Goal: Transaction & Acquisition: Book appointment/travel/reservation

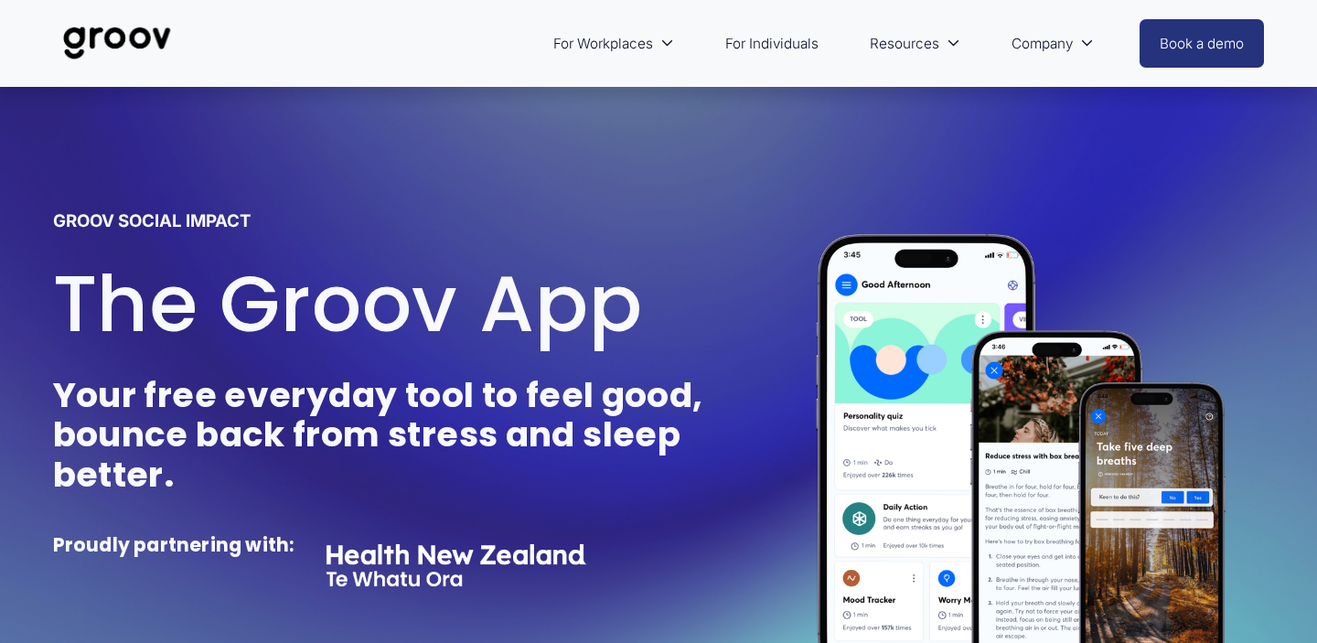
click at [442, 422] on strong "Your free everyday tool to feel good, bounce back from stress and sleep better." at bounding box center [381, 433] width 657 height 127
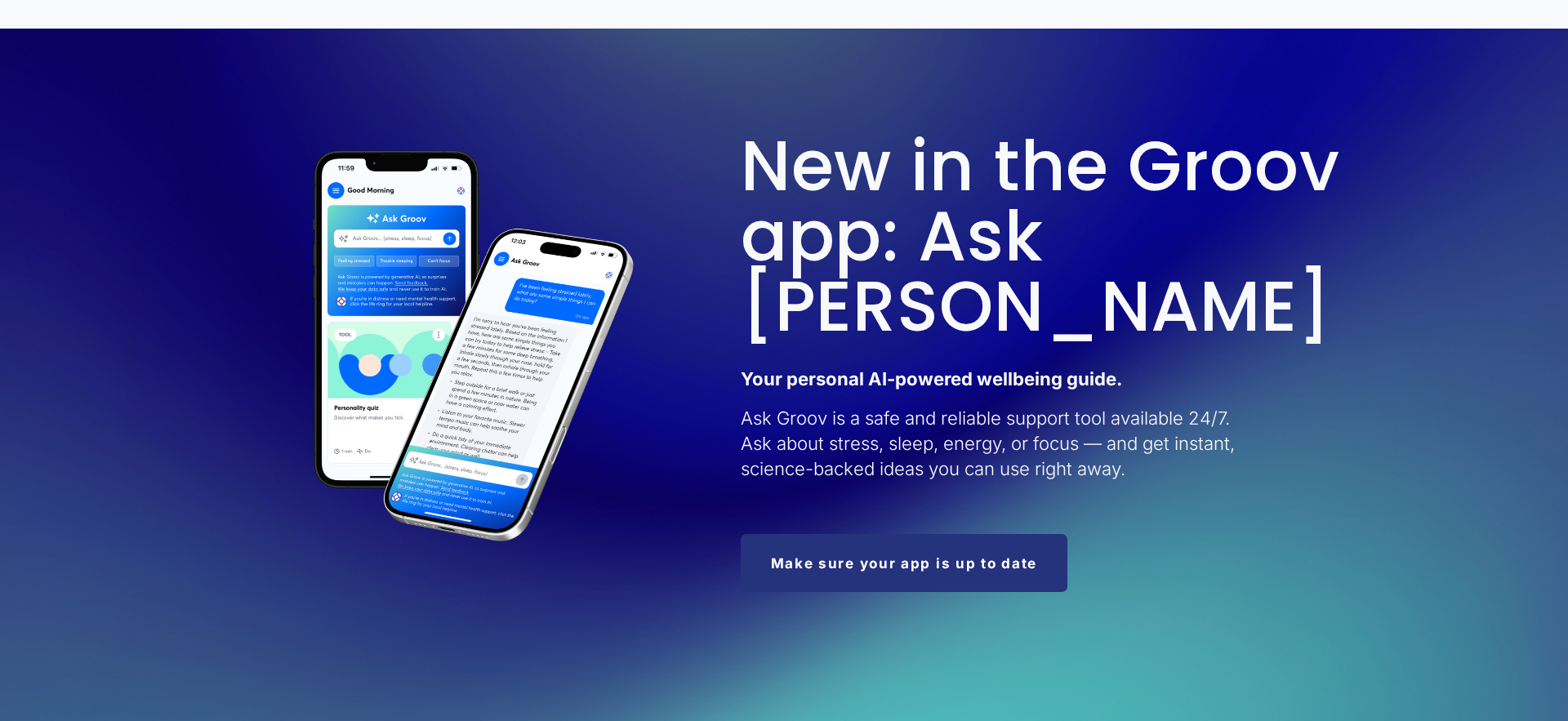
scroll to position [1696, 0]
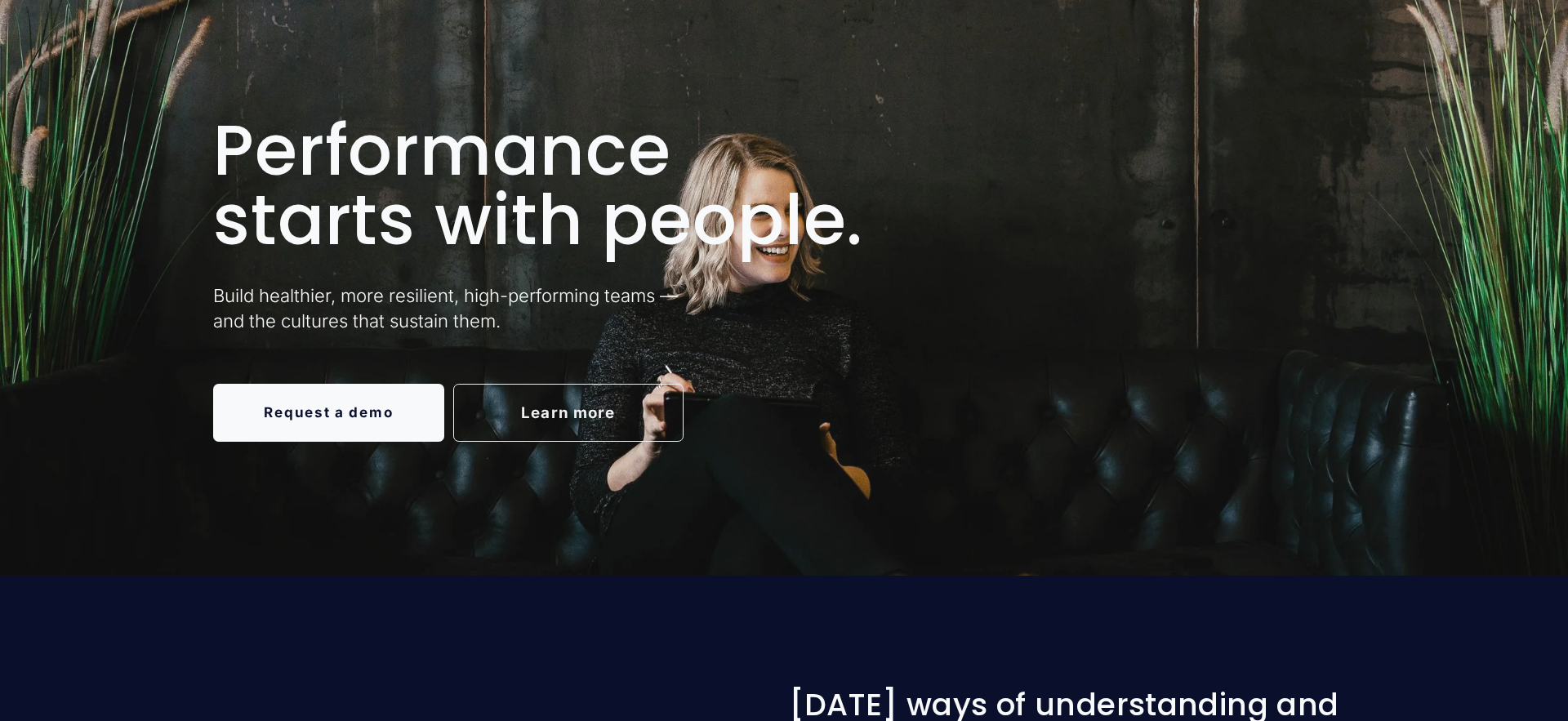
scroll to position [106, 0]
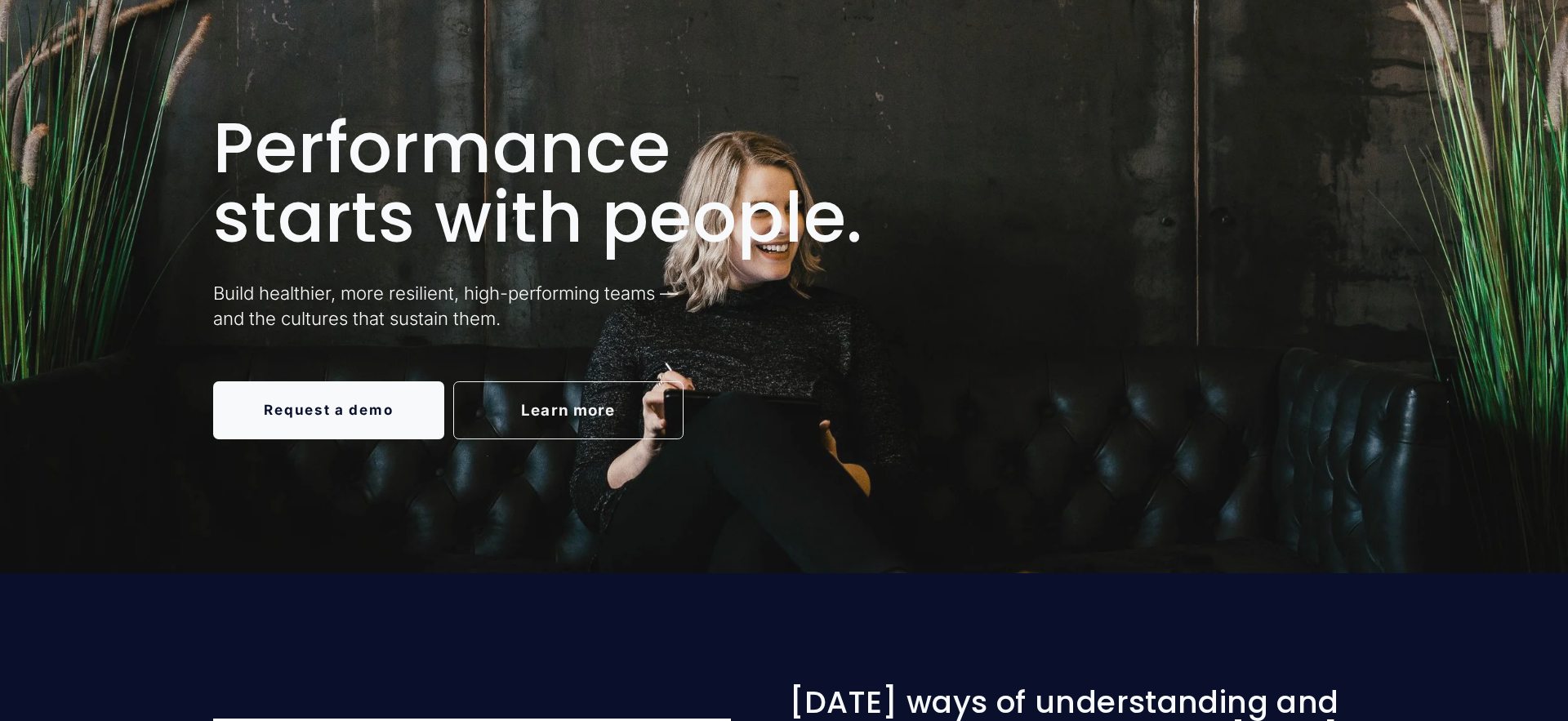
click at [417, 390] on link "Request a demo" at bounding box center [329, 410] width 231 height 58
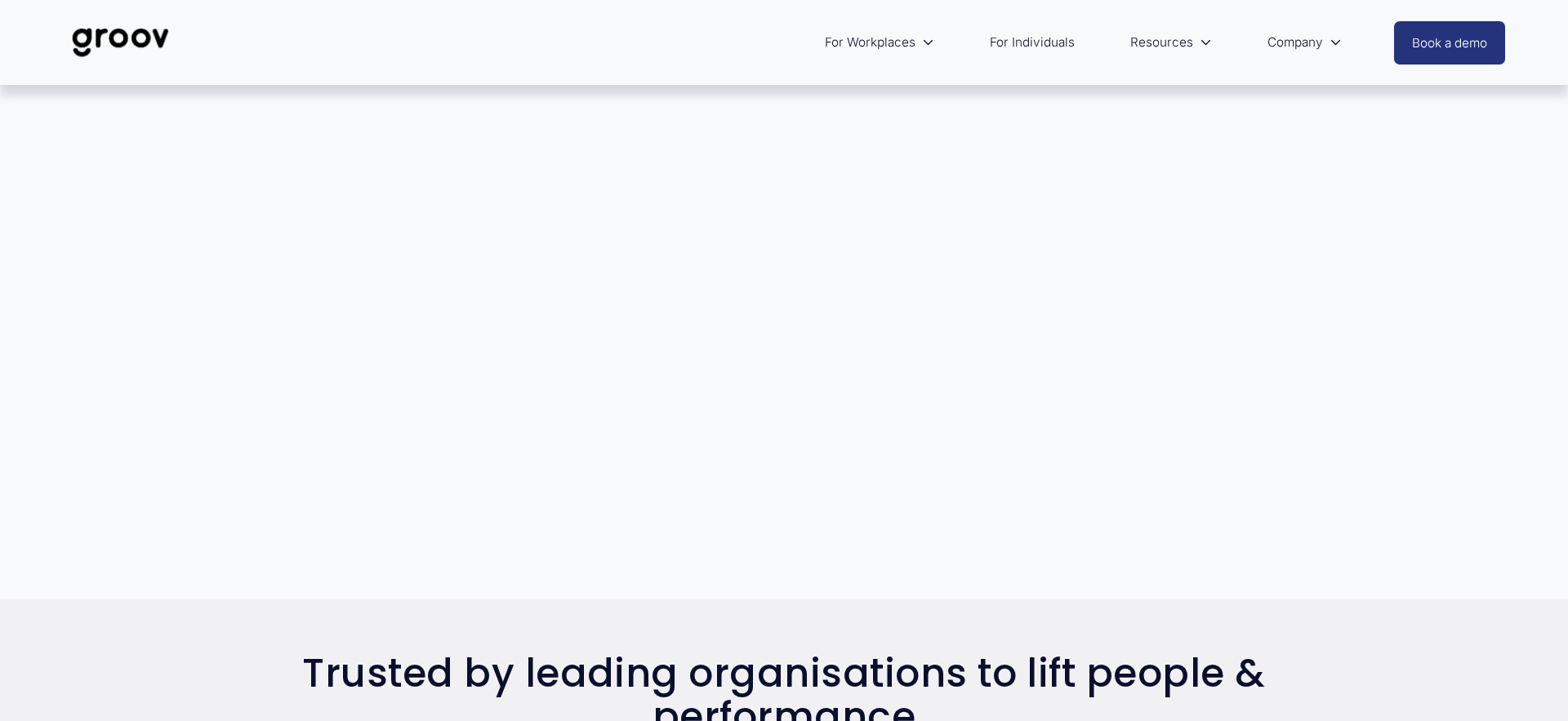
scroll to position [559, 0]
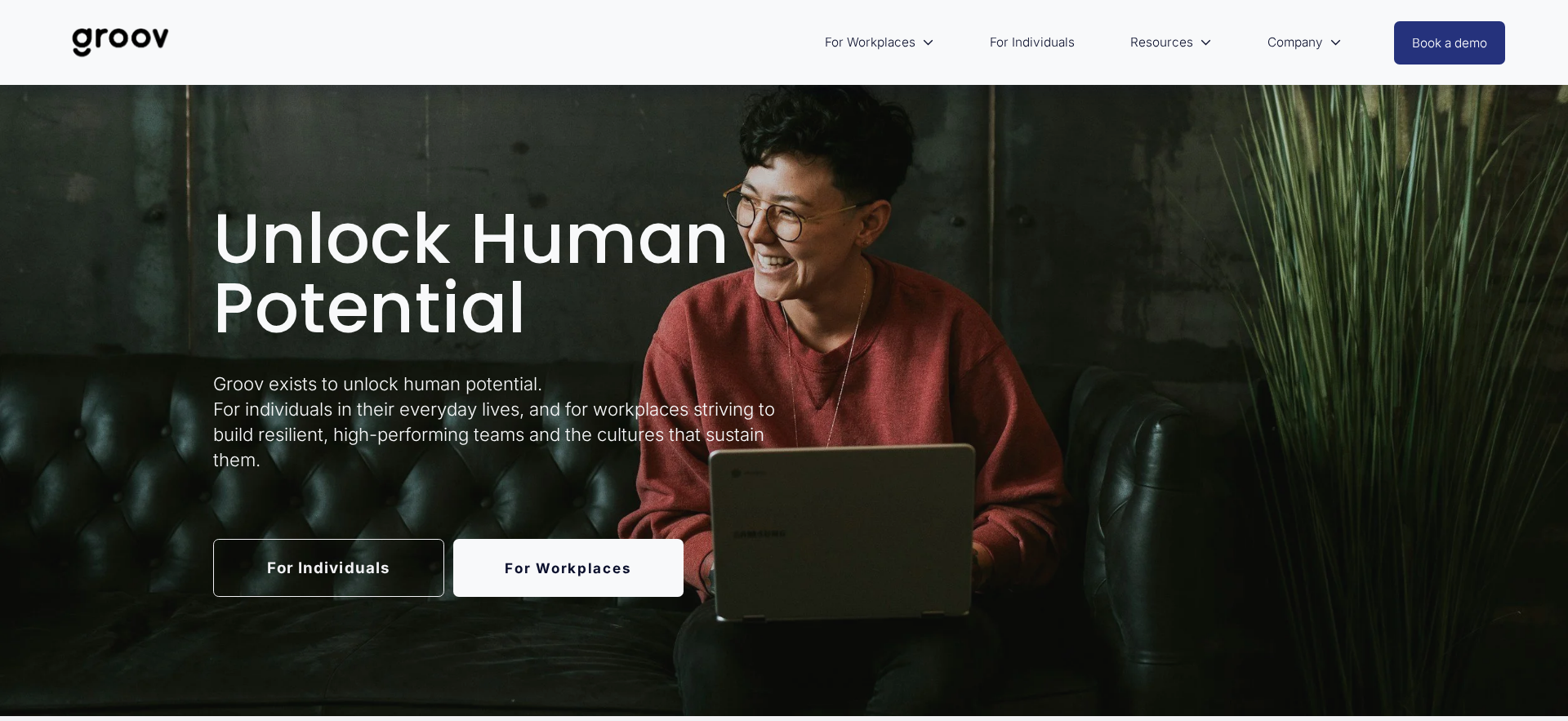
click at [650, 562] on link "For Workplaces" at bounding box center [568, 568] width 231 height 58
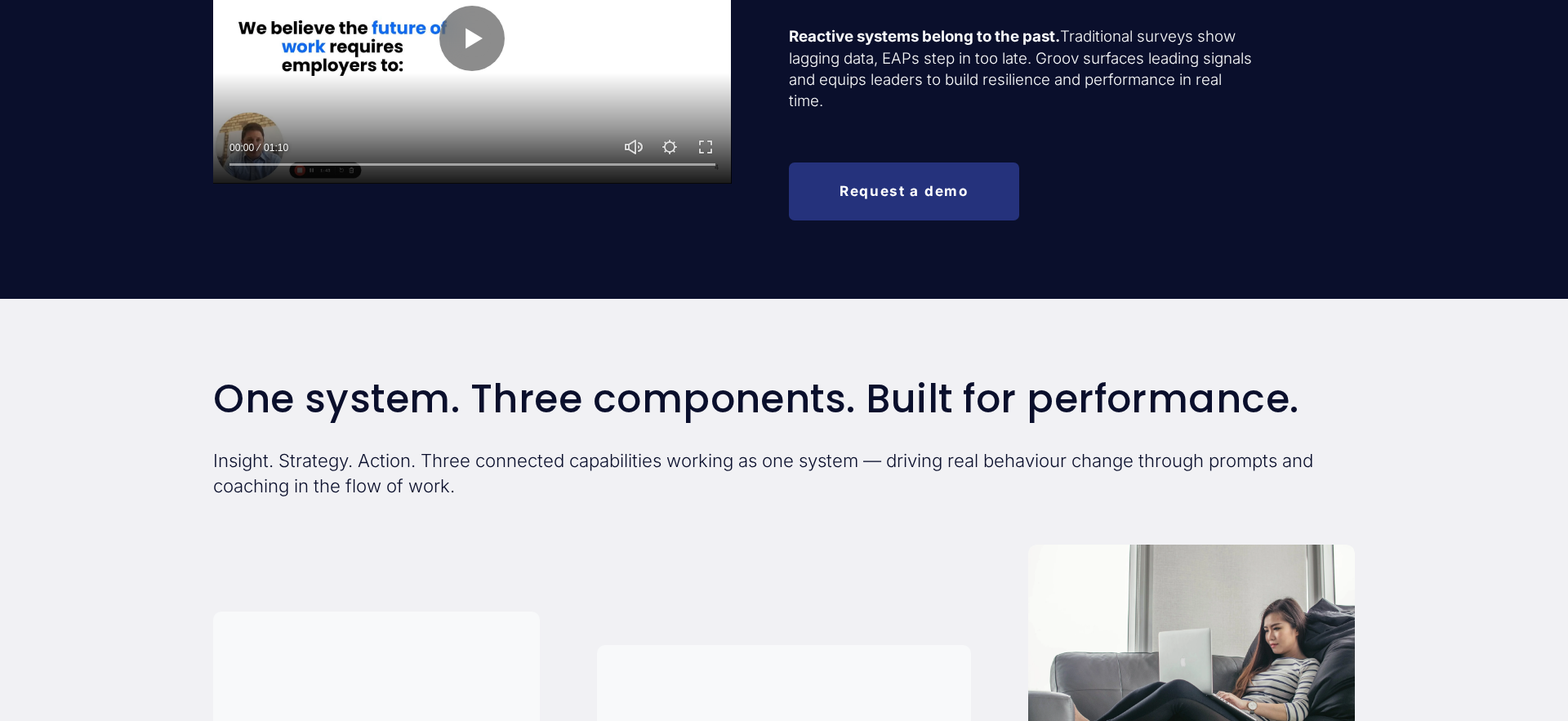
scroll to position [950, 0]
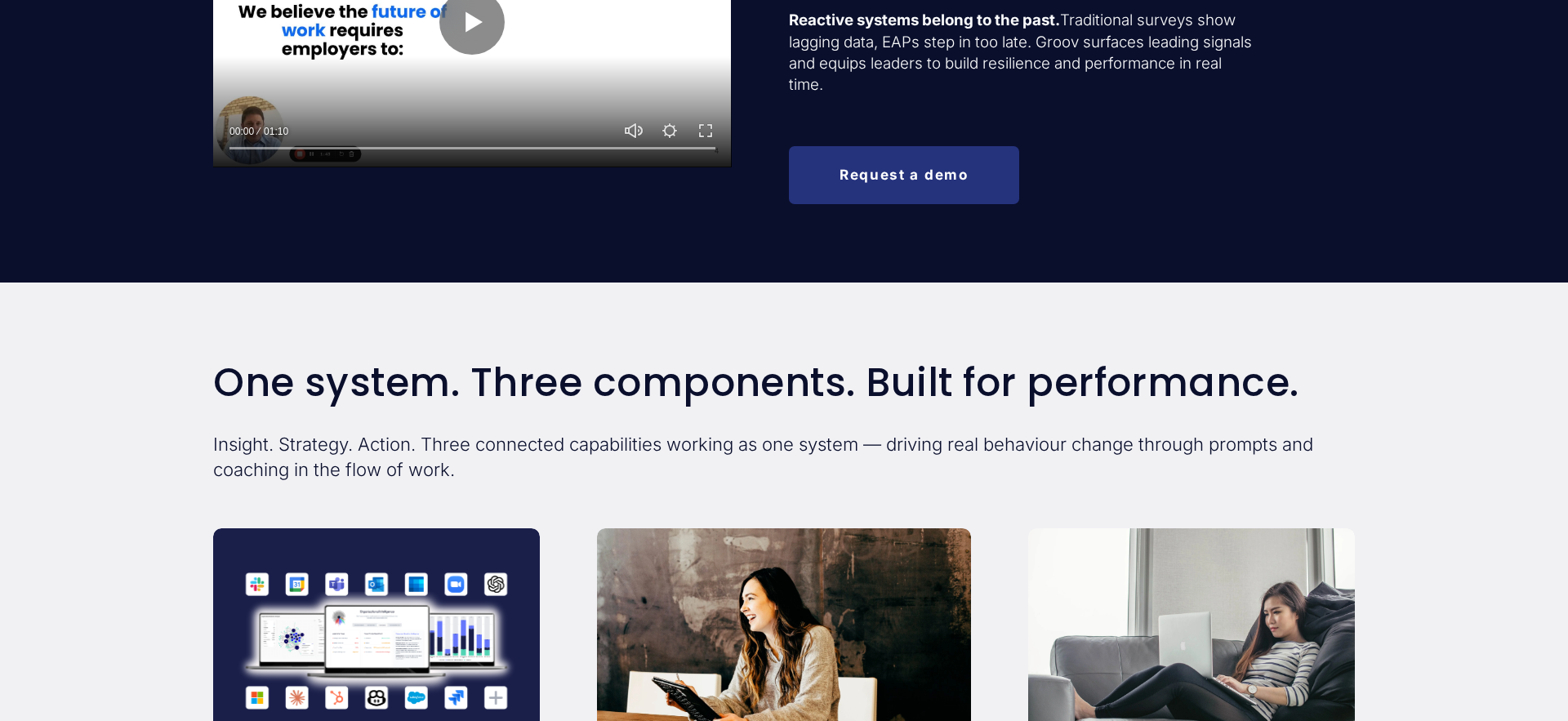
click at [1004, 196] on link "Request a demo" at bounding box center [904, 175] width 231 height 58
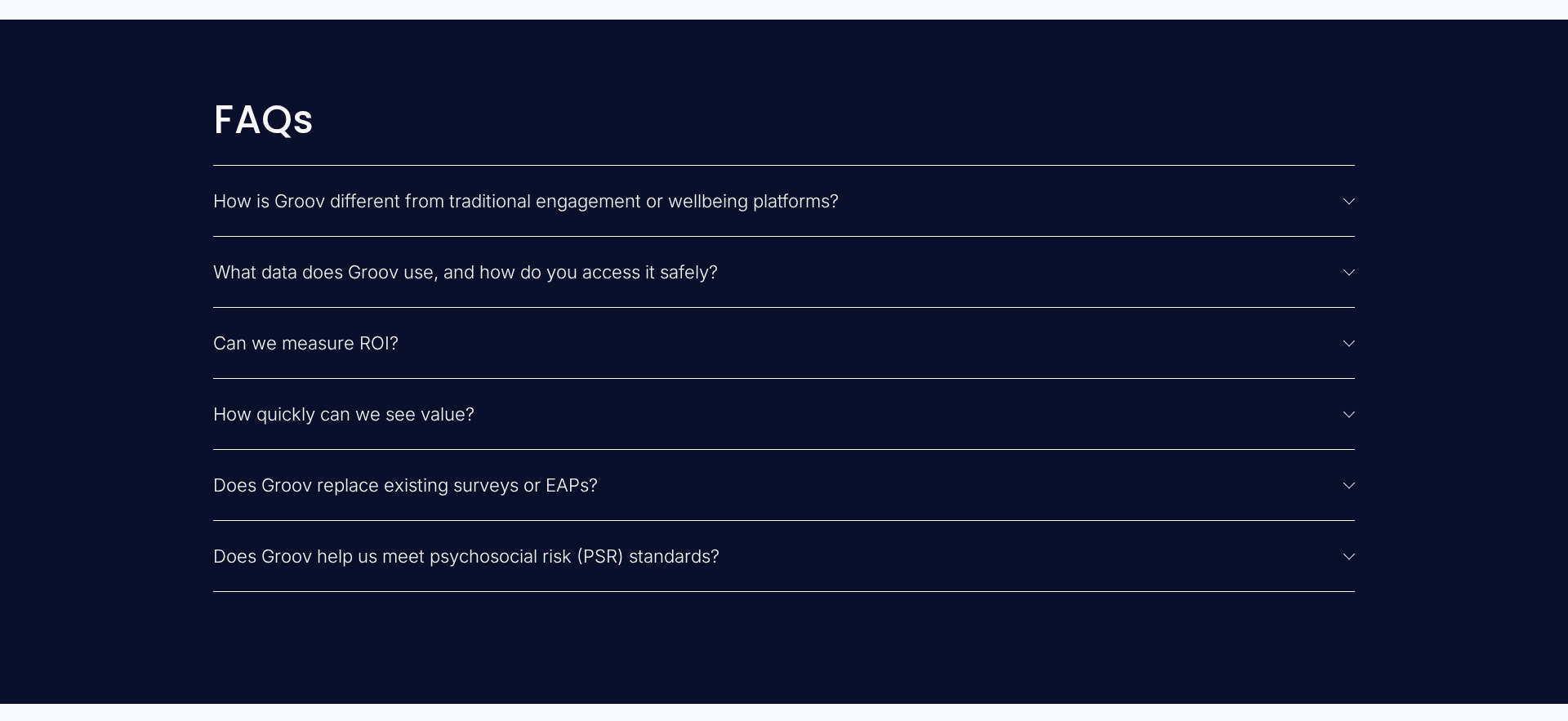
scroll to position [4307, 0]
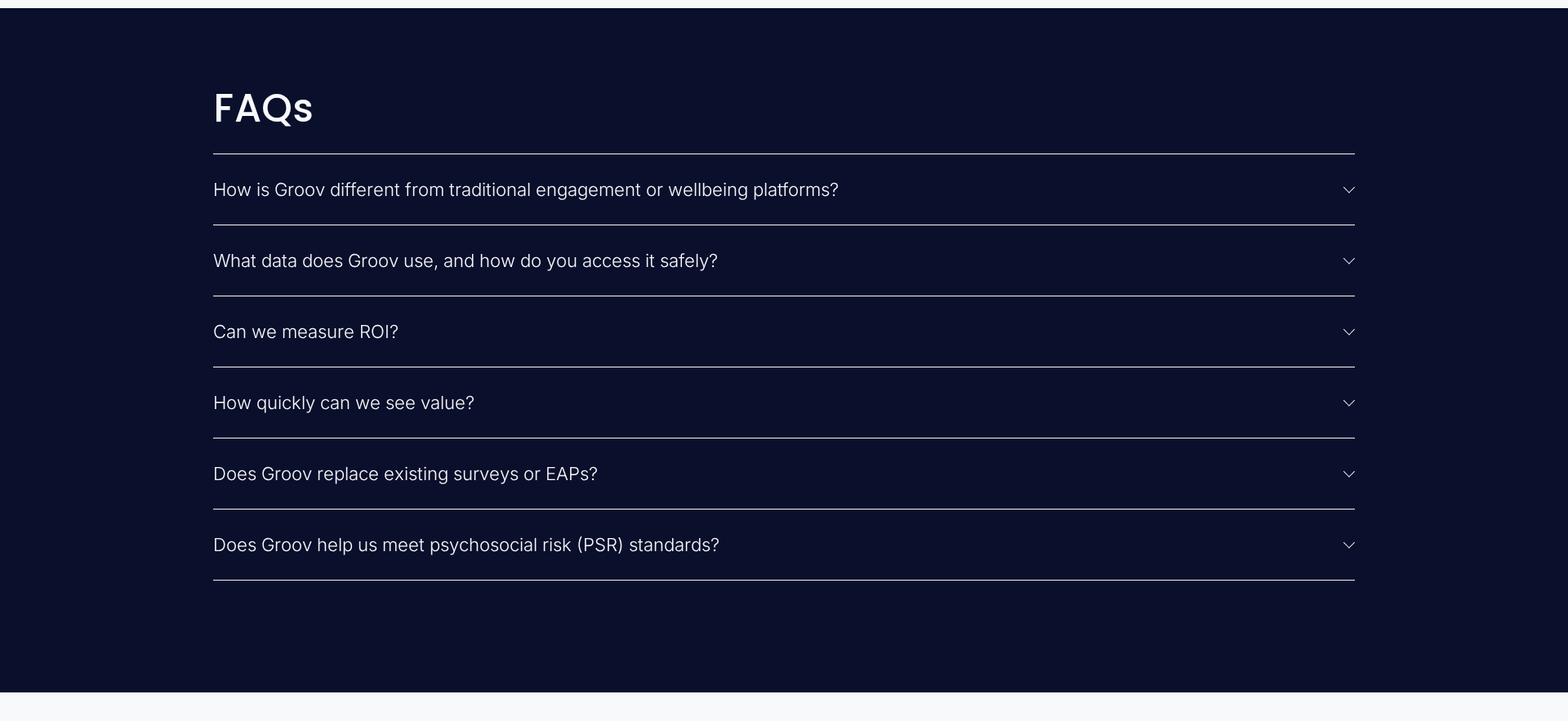
click at [1347, 192] on div at bounding box center [1348, 189] width 12 height 12
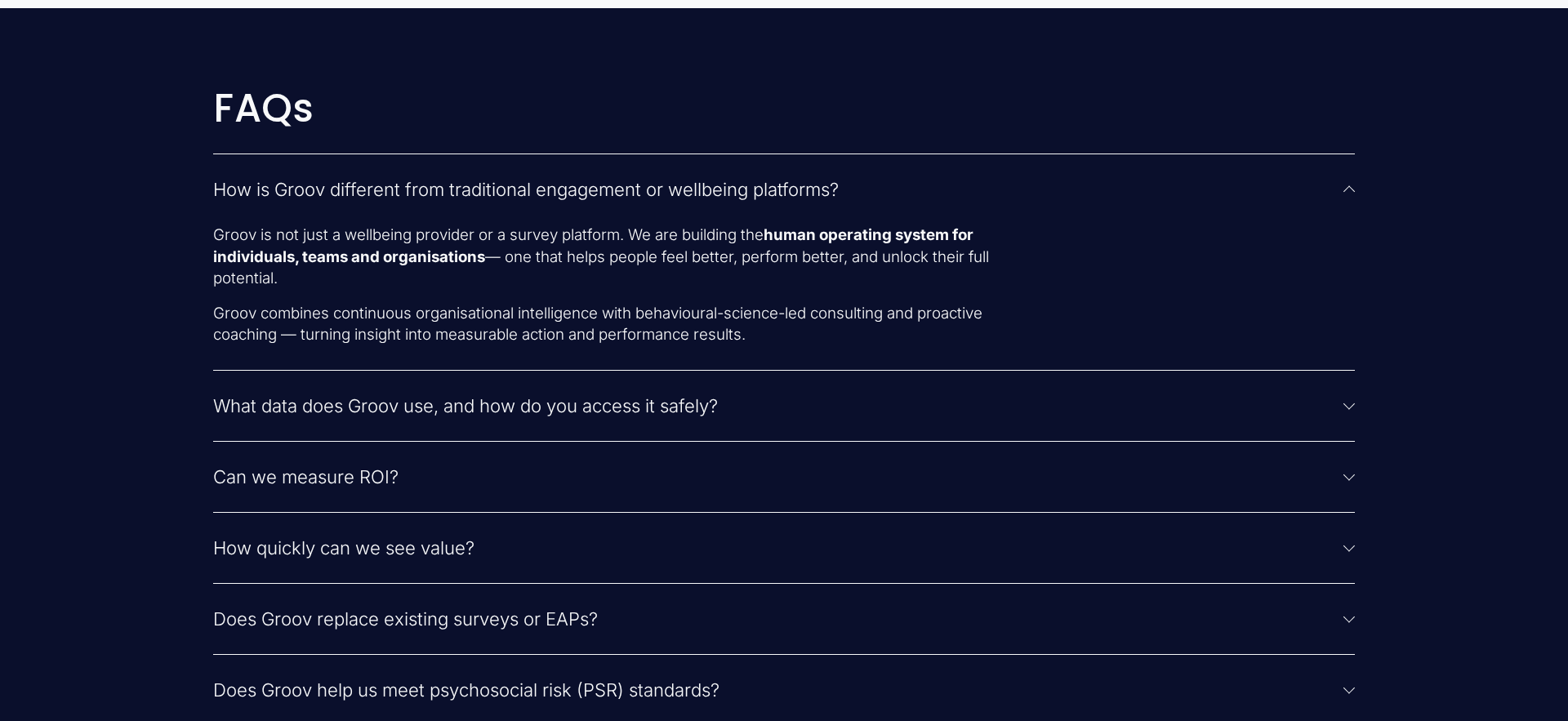
click at [1347, 192] on div at bounding box center [1348, 191] width 12 height 12
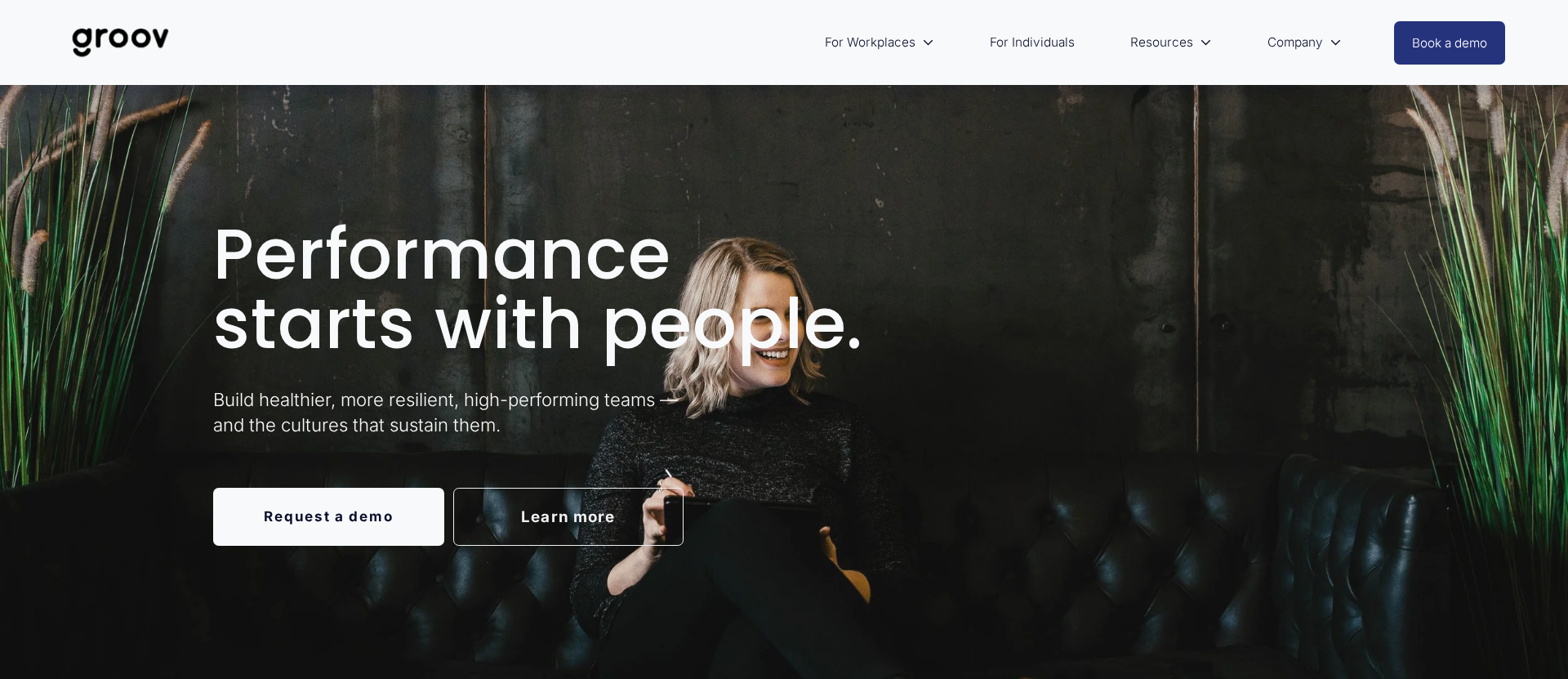
scroll to position [3, 0]
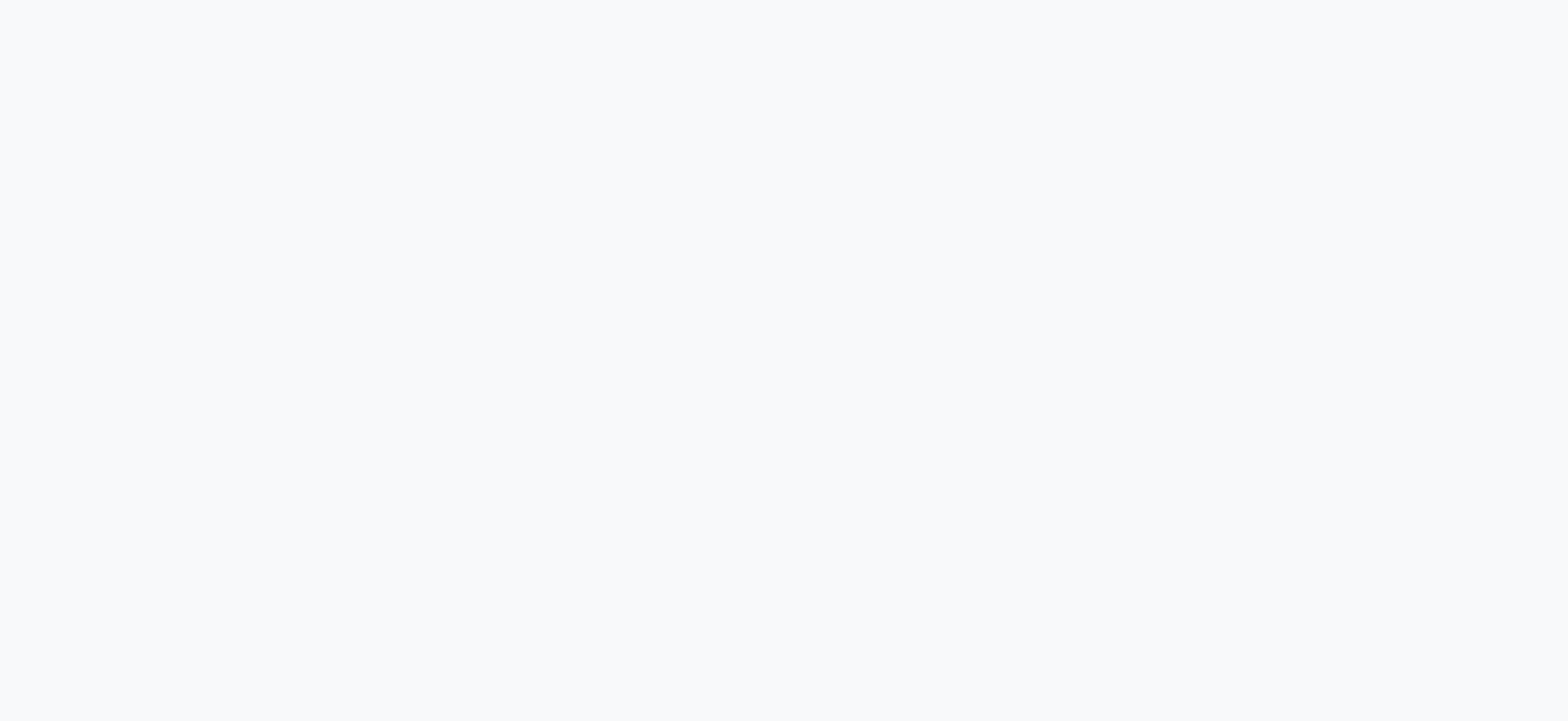
scroll to position [318, 0]
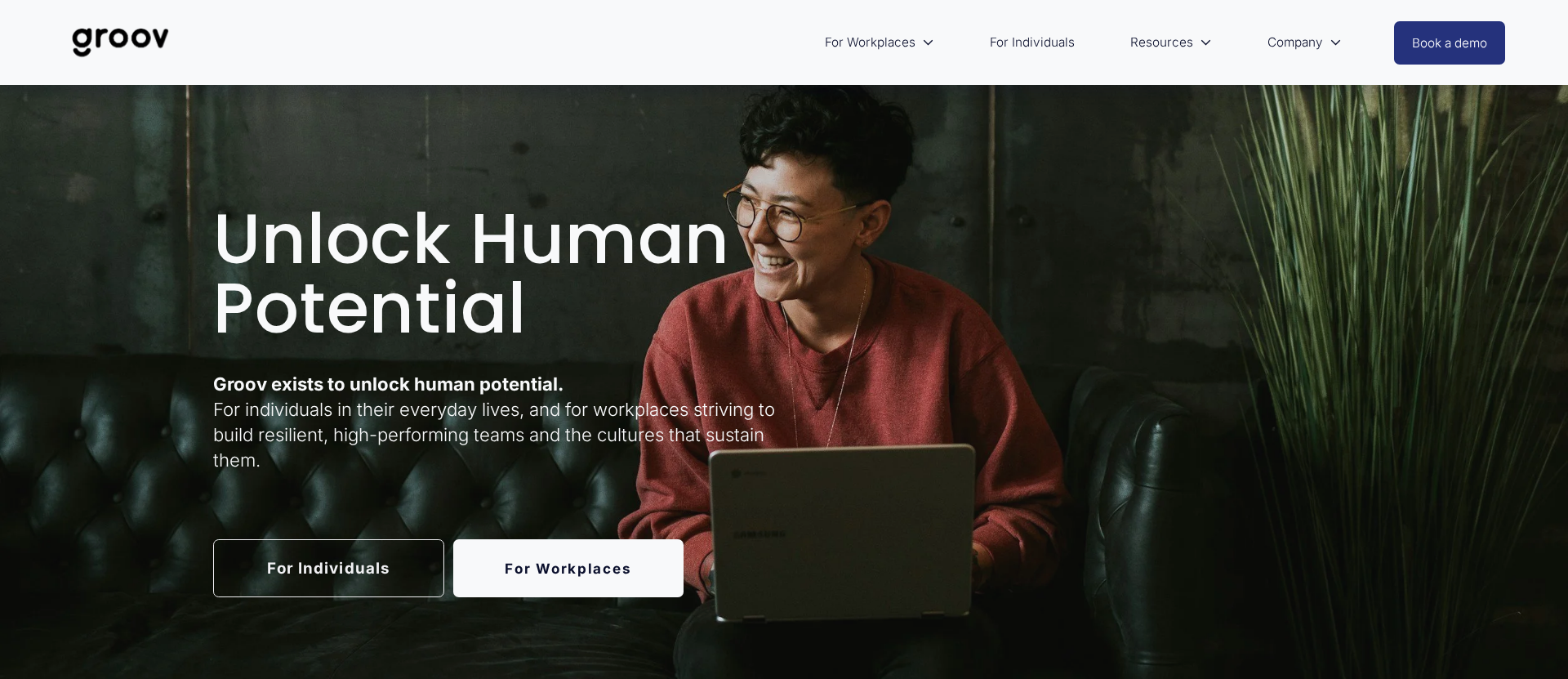
click at [566, 568] on link "For Workplaces" at bounding box center [568, 568] width 231 height 58
